Goal: Task Accomplishment & Management: Use online tool/utility

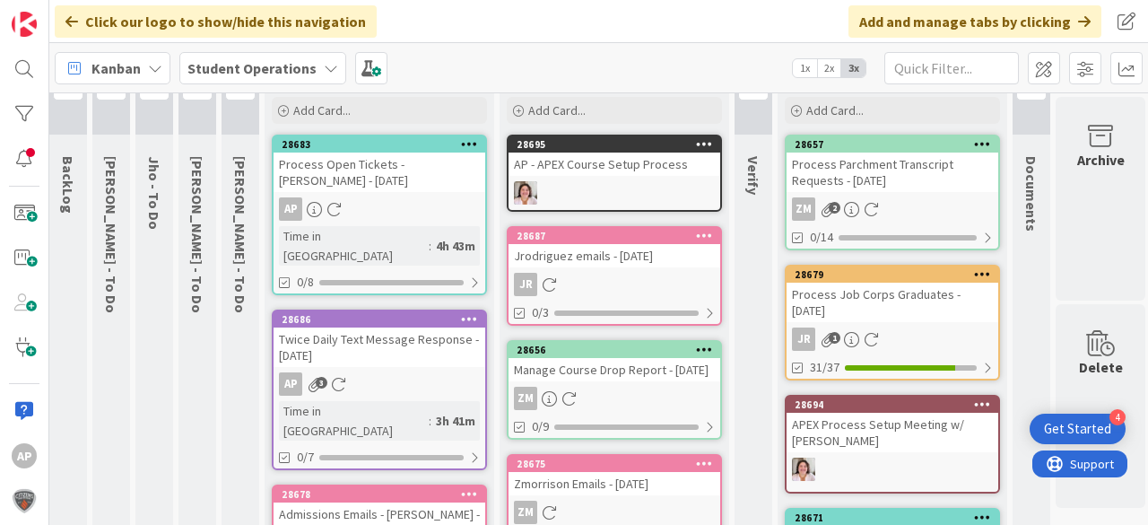
scroll to position [0, 49]
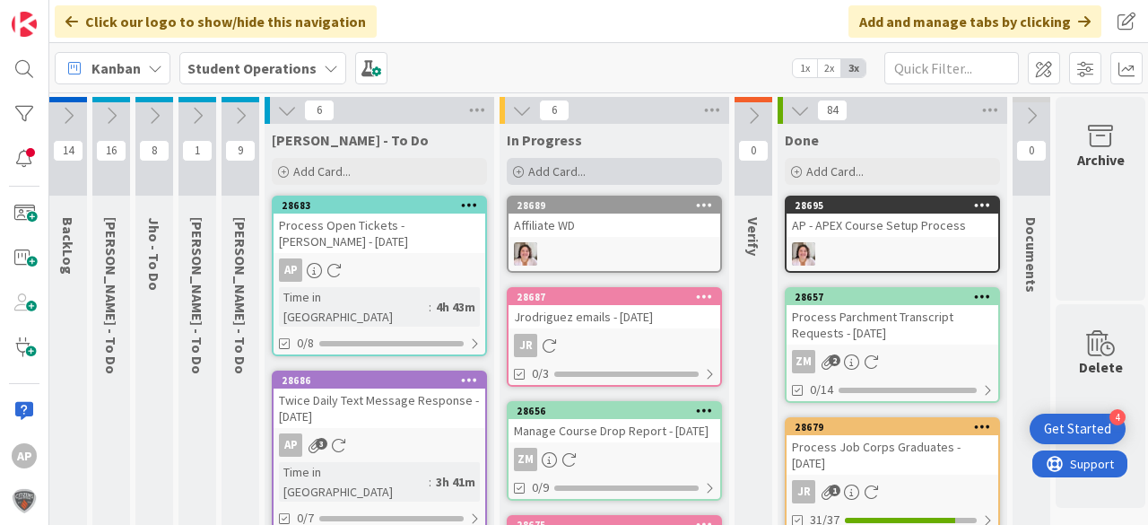
click at [613, 172] on div "Add Card..." at bounding box center [614, 171] width 215 height 27
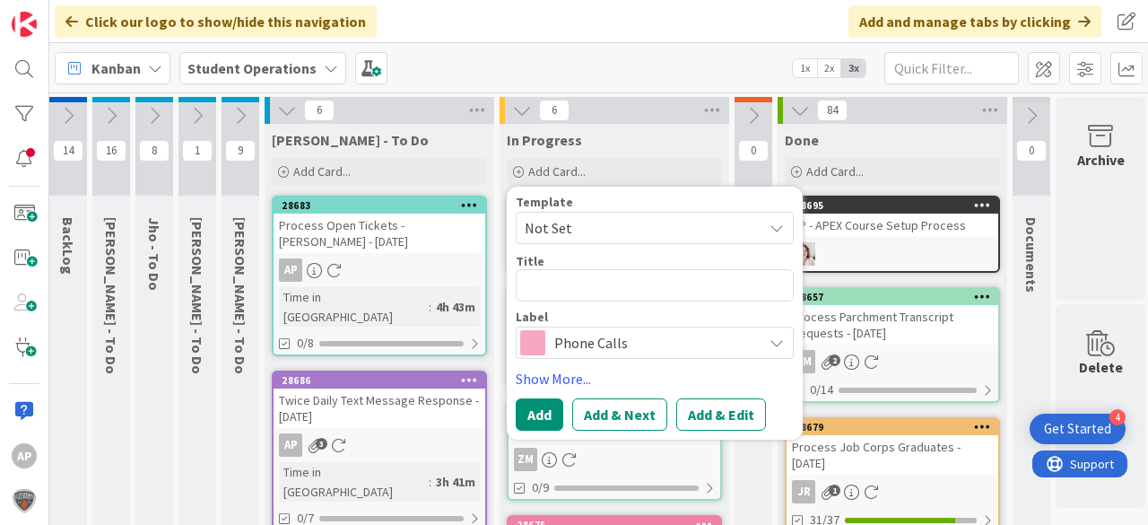
click at [610, 219] on span "Not Set" at bounding box center [637, 227] width 224 height 23
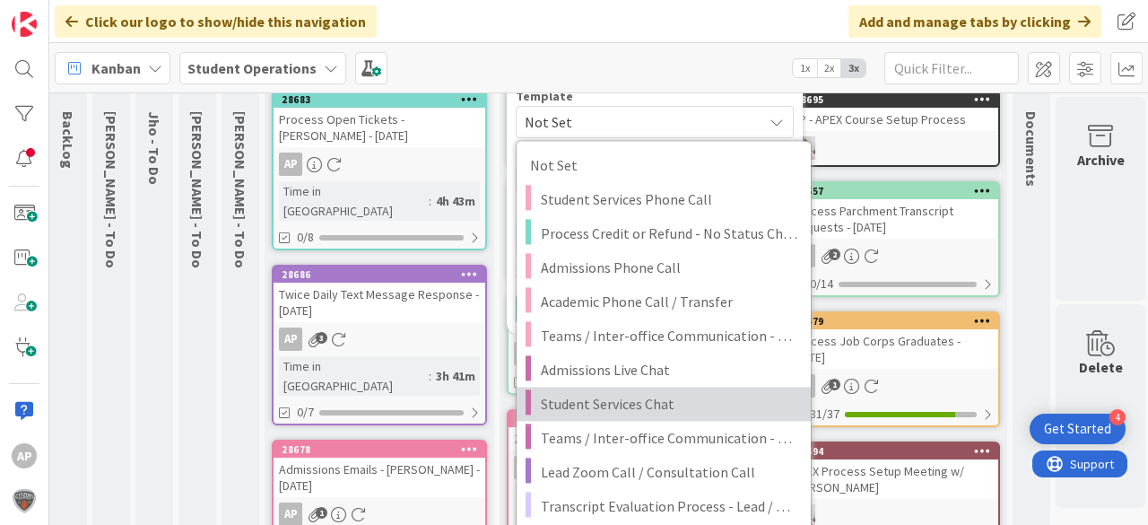
scroll to position [215, 49]
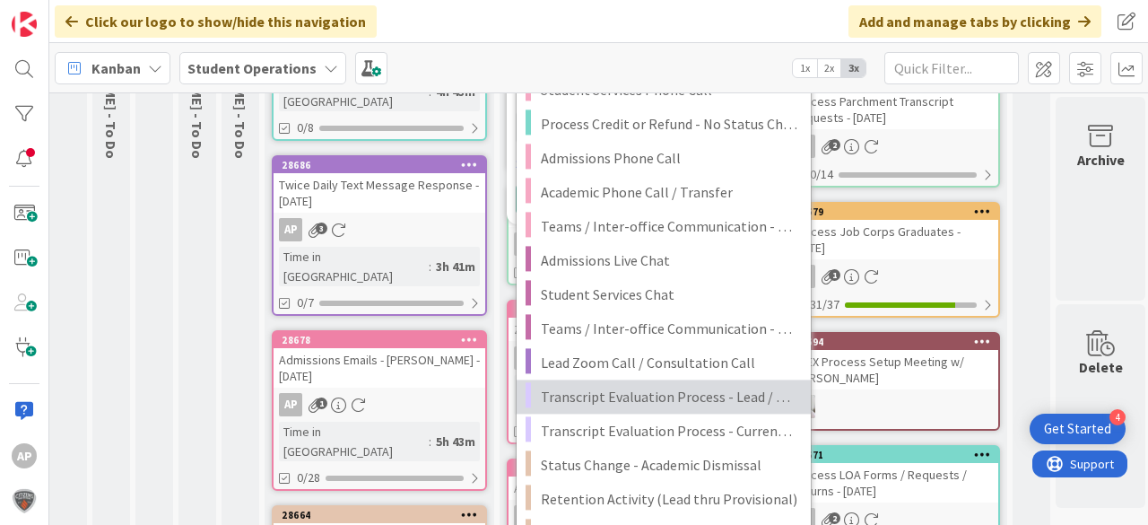
click at [709, 391] on span "Transcript Evaluation Process - Lead / New Student" at bounding box center [669, 396] width 257 height 23
type textarea "x"
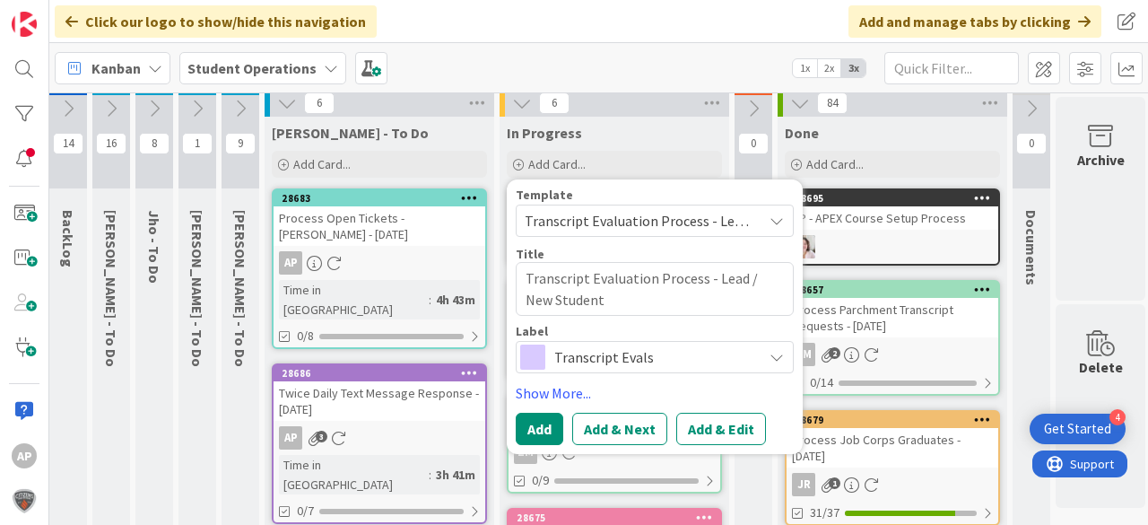
scroll to position [0, 49]
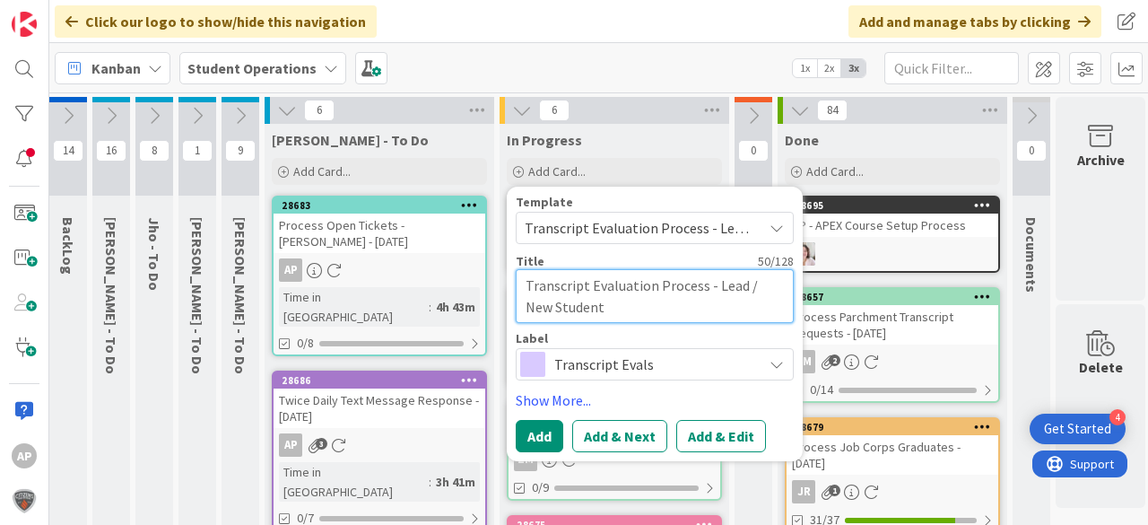
click at [665, 309] on textarea "Transcript Evaluation Process - Lead / New Student" at bounding box center [655, 296] width 278 height 54
type textarea "Transcript Evaluation Process - Lead / New Student"
type textarea "x"
type textarea "Transcript Evaluation Process - Lead / New Student -"
type textarea "x"
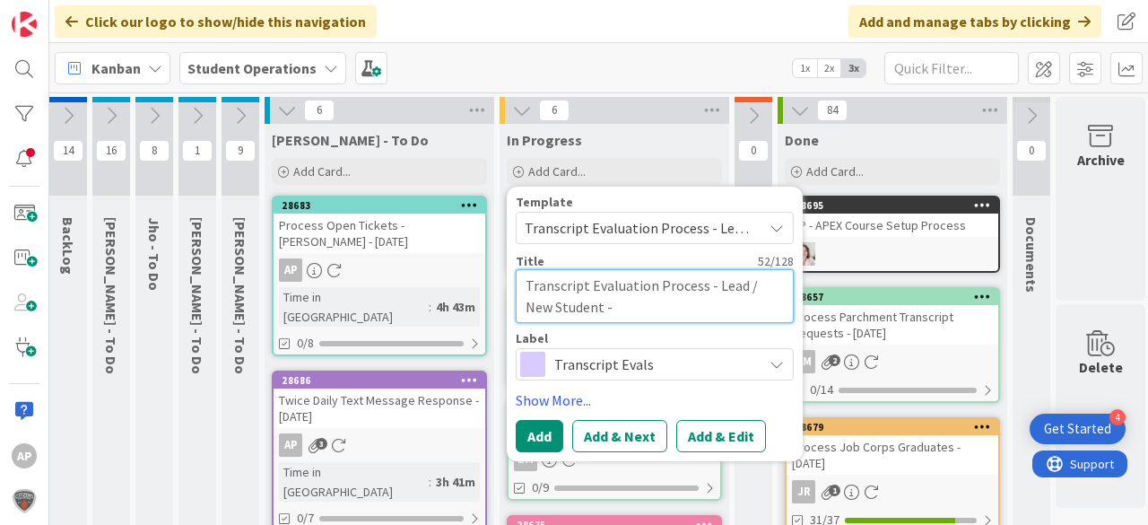
type textarea "Transcript Evaluation Process - Lead / New Student -"
type textarea "x"
type textarea "Transcript Evaluation Process - Lead / New Student - K"
type textarea "x"
type textarea "Transcript Evaluation Process - Lead / New Student - Ka"
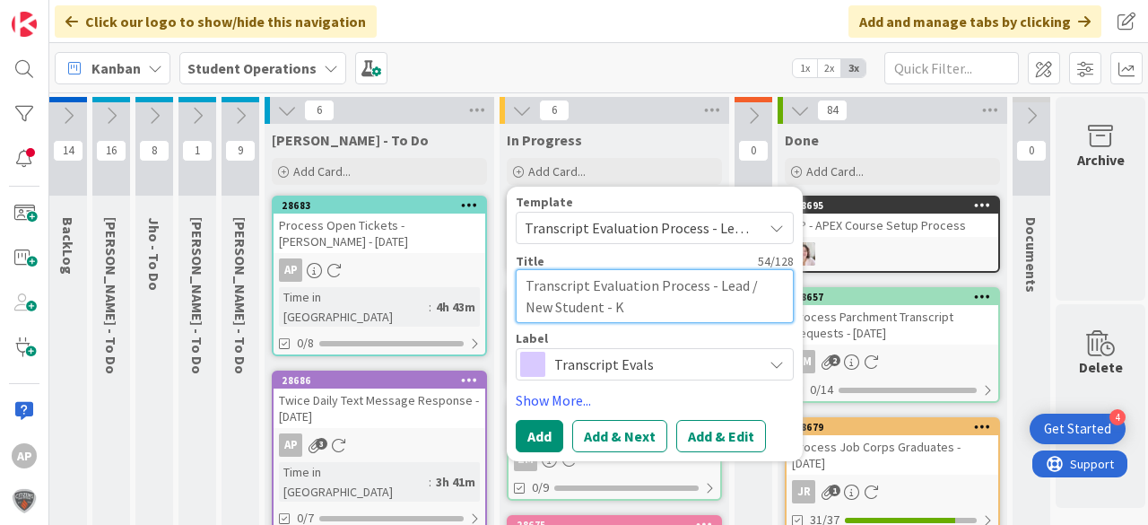
type textarea "x"
type textarea "Transcript Evaluation Process - Lead / New Student - Kal"
type textarea "x"
type textarea "Transcript Evaluation Process - Lead / New Student - Kalo"
type textarea "x"
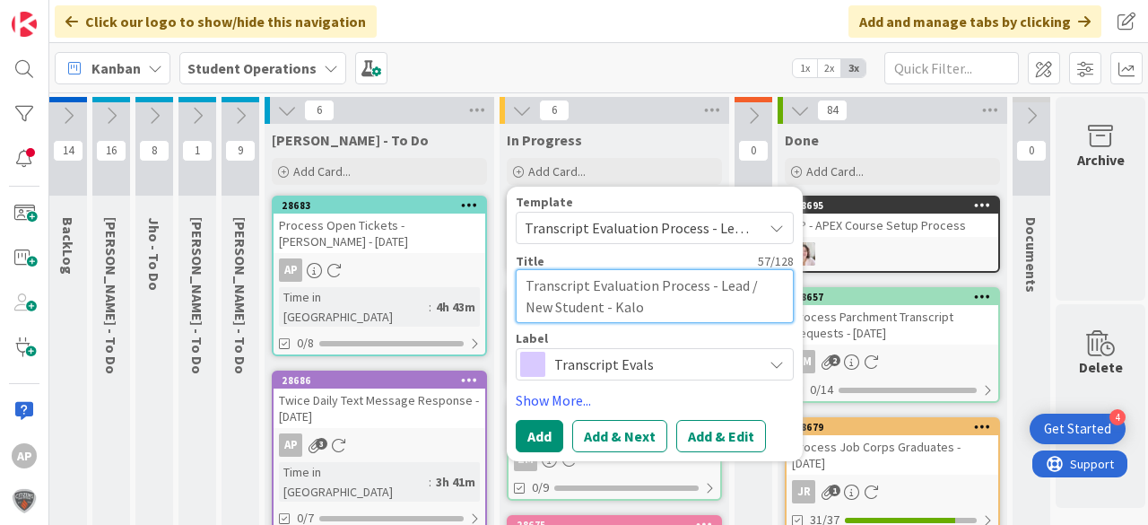
type textarea "Transcript Evaluation Process - Lead / New Student - Kalon"
type textarea "x"
type textarea "Transcript Evaluation Process - Lead / New Student - Kalon"
type textarea "x"
type textarea "Transcript Evaluation Process - Lead / New Student - [PERSON_NAME]"
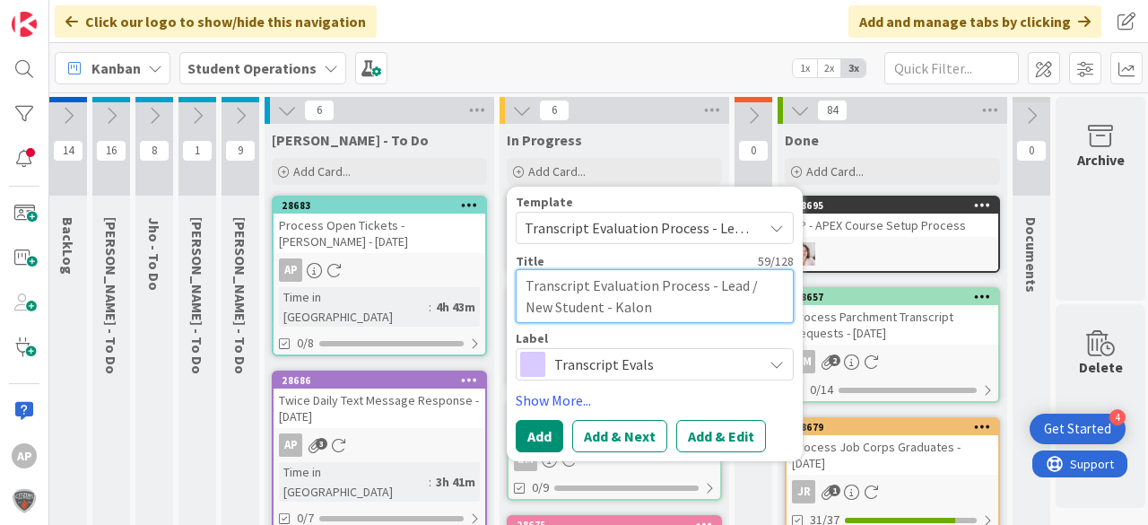
type textarea "x"
type textarea "Transcript Evaluation Process - Lead / New Student - [PERSON_NAME] [PERSON_NAME]"
type textarea "x"
type textarea "Transcript Evaluation Process - Lead / New Student - [PERSON_NAME]"
type textarea "x"
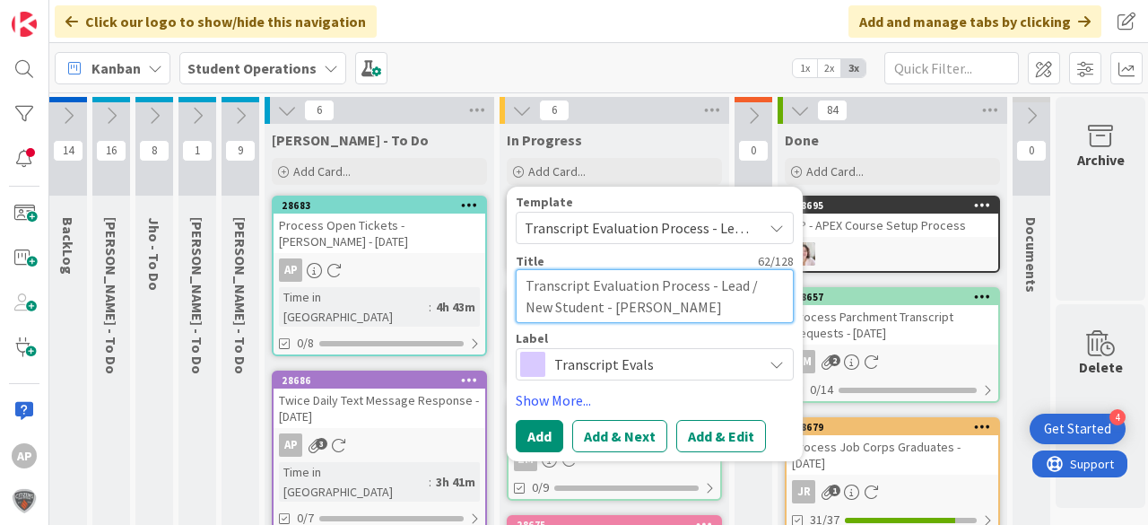
type textarea "Transcript Evaluation Process - Lead / New Student - [PERSON_NAME]"
type textarea "x"
type textarea "Transcript Evaluation Process - Lead / New Student - [PERSON_NAME]"
type textarea "x"
type textarea "Transcript Evaluation Process - Lead / New Student - [PERSON_NAME]"
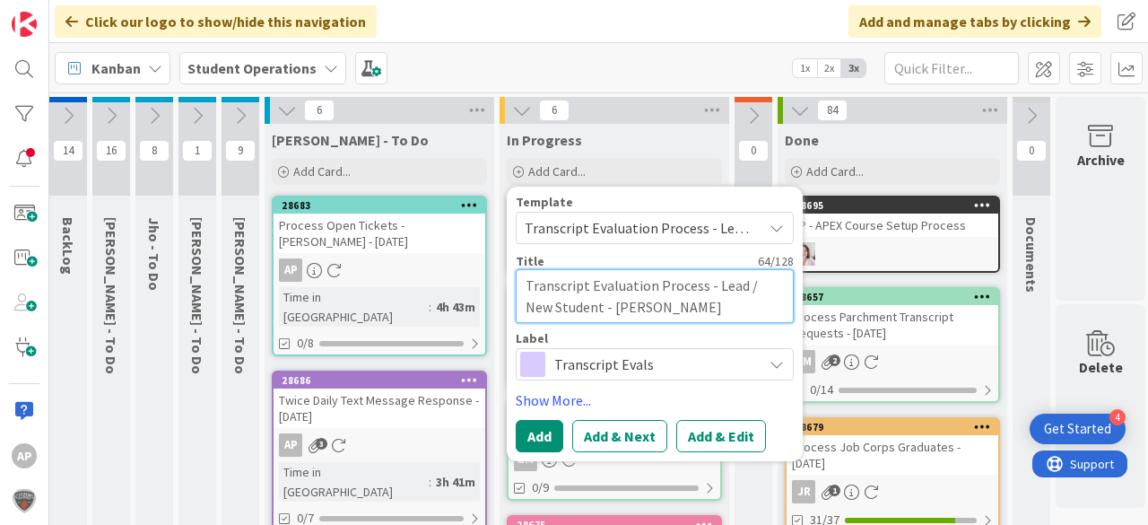
type textarea "x"
type textarea "Transcript Evaluation Process - Lead / New Student - [PERSON_NAME]"
type textarea "x"
type textarea "Transcript Evaluation Process - Lead / New Student - [PERSON_NAME]"
type textarea "x"
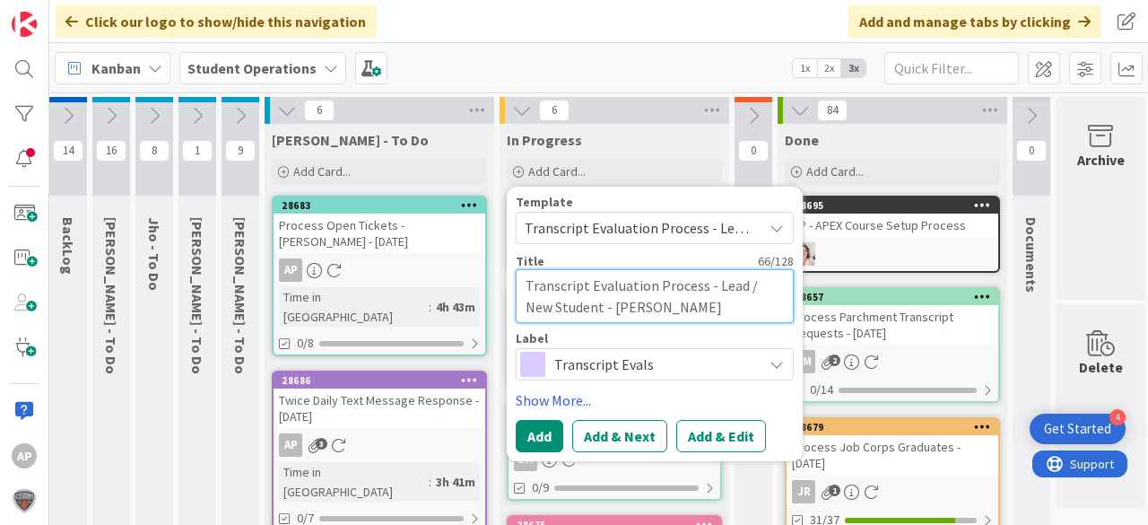
type textarea "Transcript Evaluation Process - Lead / New Student - [PERSON_NAME]"
type textarea "x"
click at [599, 307] on textarea "Transcript Evaluation Process - Lead / New Student - [PERSON_NAME]" at bounding box center [655, 296] width 278 height 54
type textarea "Transcript Evaluation Process - Lead / New Student - [PERSON_NAME]"
type textarea "x"
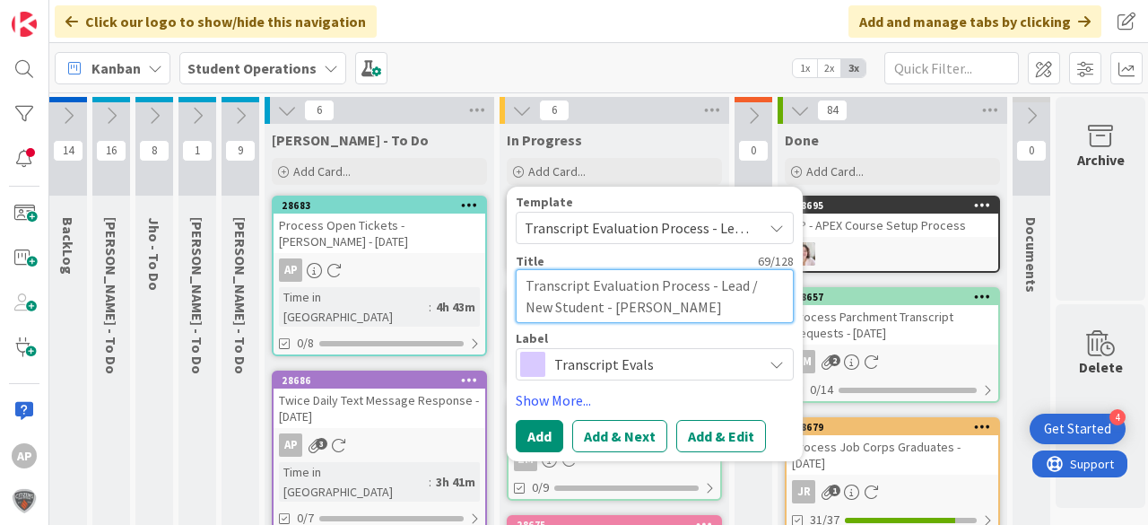
type textarea "Transcript Evaluation Process - Lead / New Student - [PERSON_NAME]"
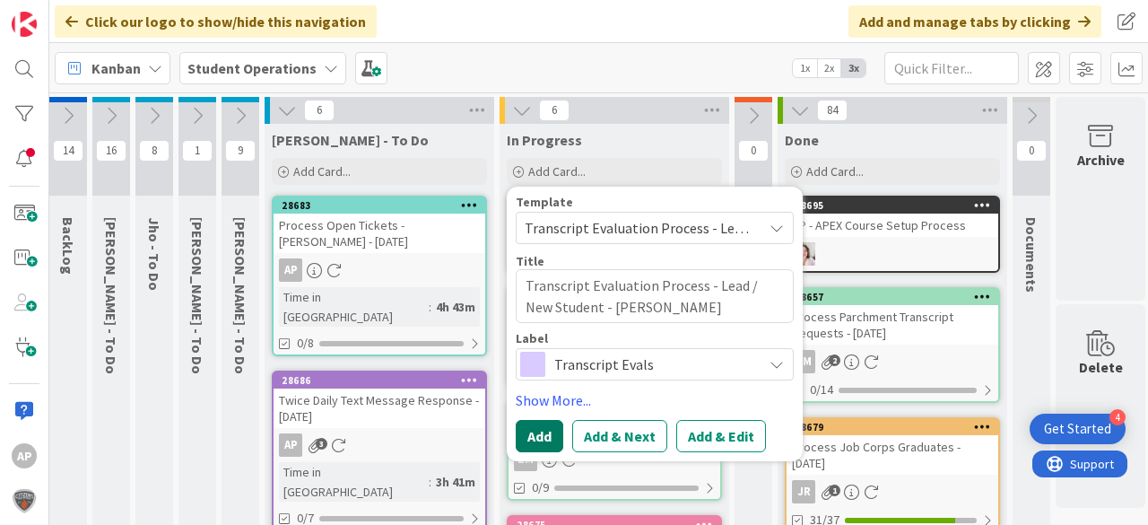
click at [551, 435] on button "Add" at bounding box center [540, 436] width 48 height 32
